Goal: Use online tool/utility: Utilize a website feature to perform a specific function

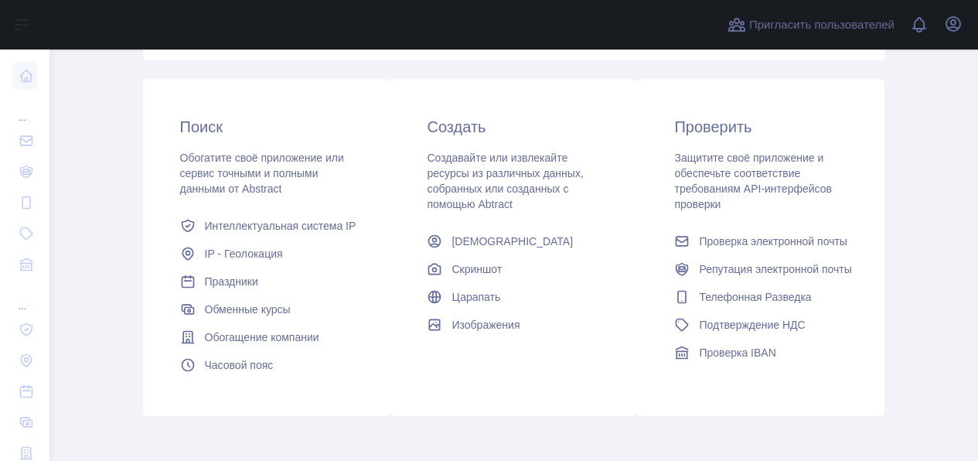
scroll to position [348, 0]
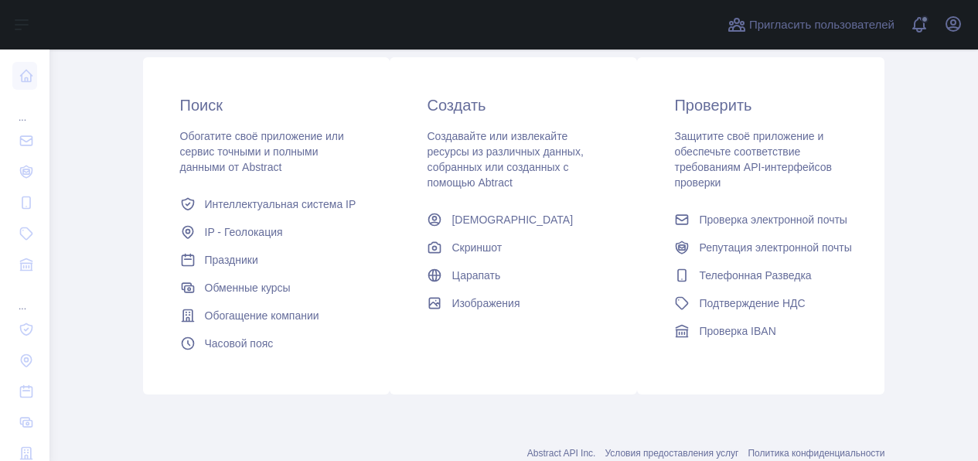
scroll to position [370, 0]
click at [805, 296] on ya-tr-span "Подтверждение НДС" at bounding box center [752, 302] width 106 height 12
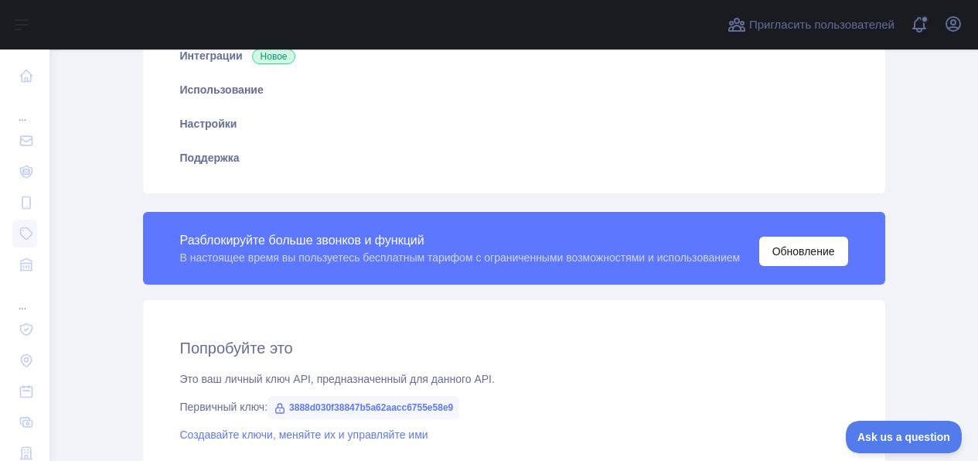
scroll to position [339, 0]
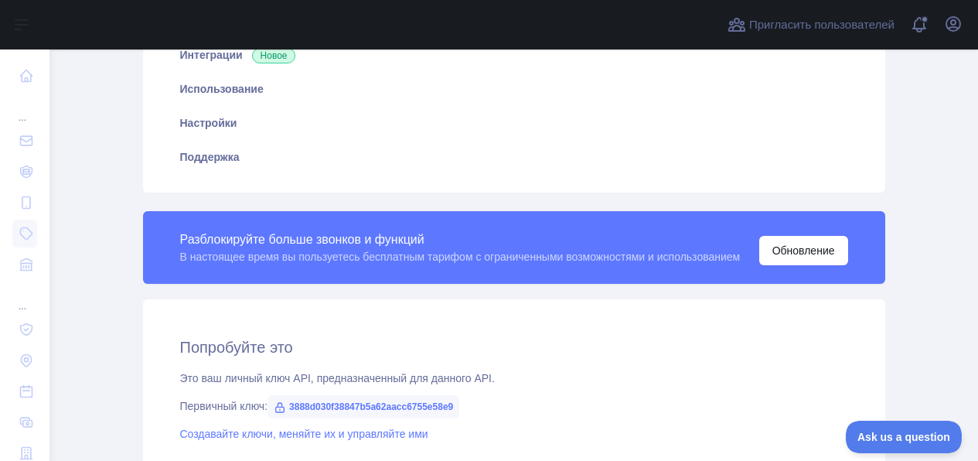
click at [496, 460] on ya-tr-span "Питон" at bounding box center [480, 468] width 31 height 12
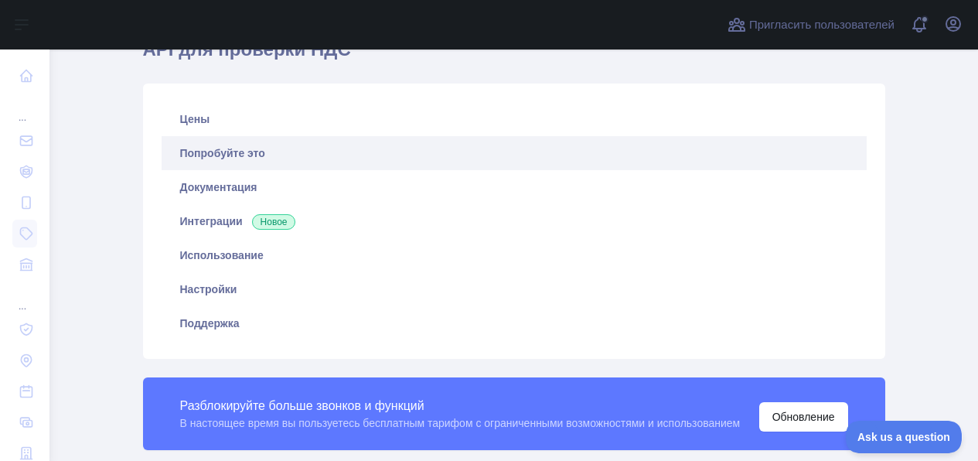
scroll to position [0, 0]
